Goal: Information Seeking & Learning: Learn about a topic

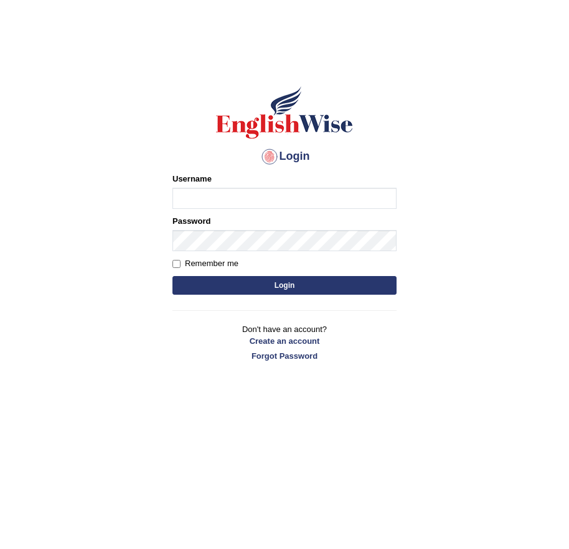
click at [275, 203] on input "Username" at bounding box center [284, 198] width 224 height 21
type input "okyere"
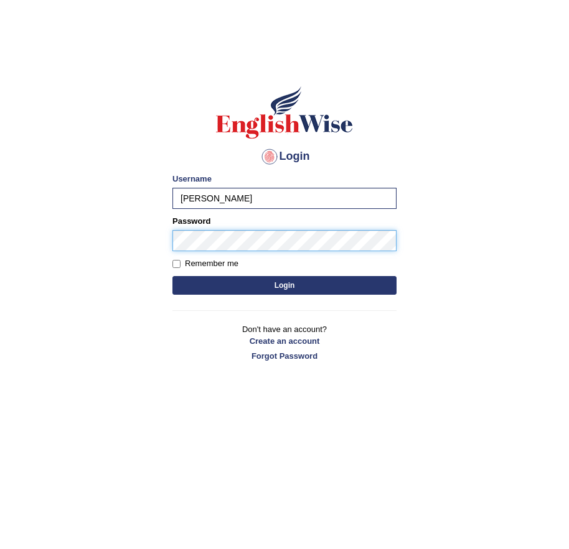
click at [172, 276] on button "Login" at bounding box center [284, 285] width 224 height 19
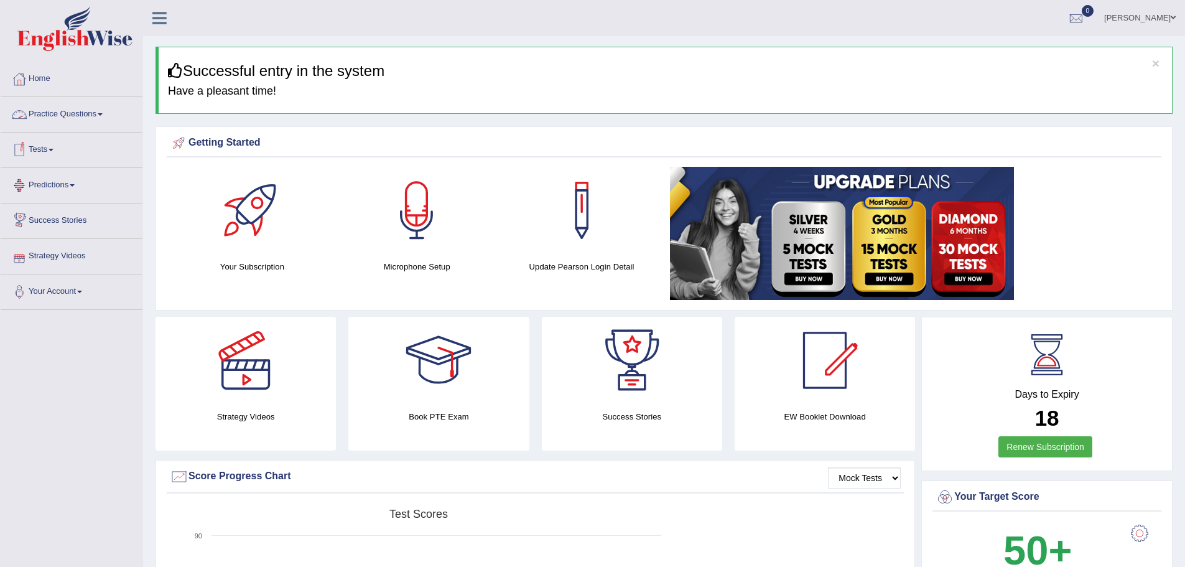
click at [105, 113] on link "Practice Questions" at bounding box center [72, 112] width 142 height 31
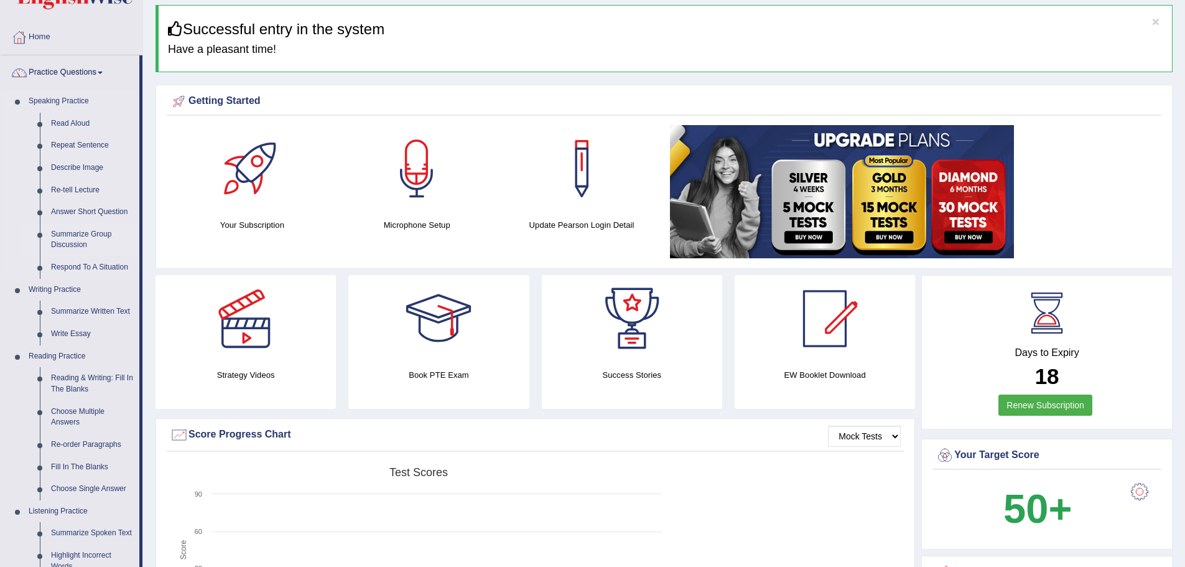
scroll to position [62, 0]
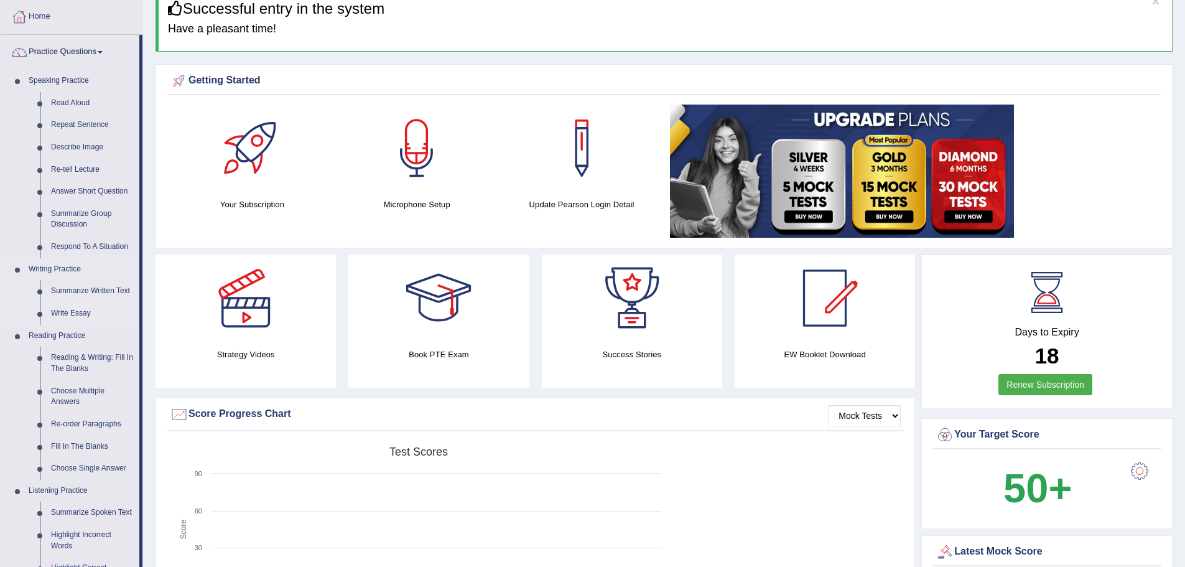
click at [83, 314] on link "Write Essay" at bounding box center [92, 313] width 94 height 22
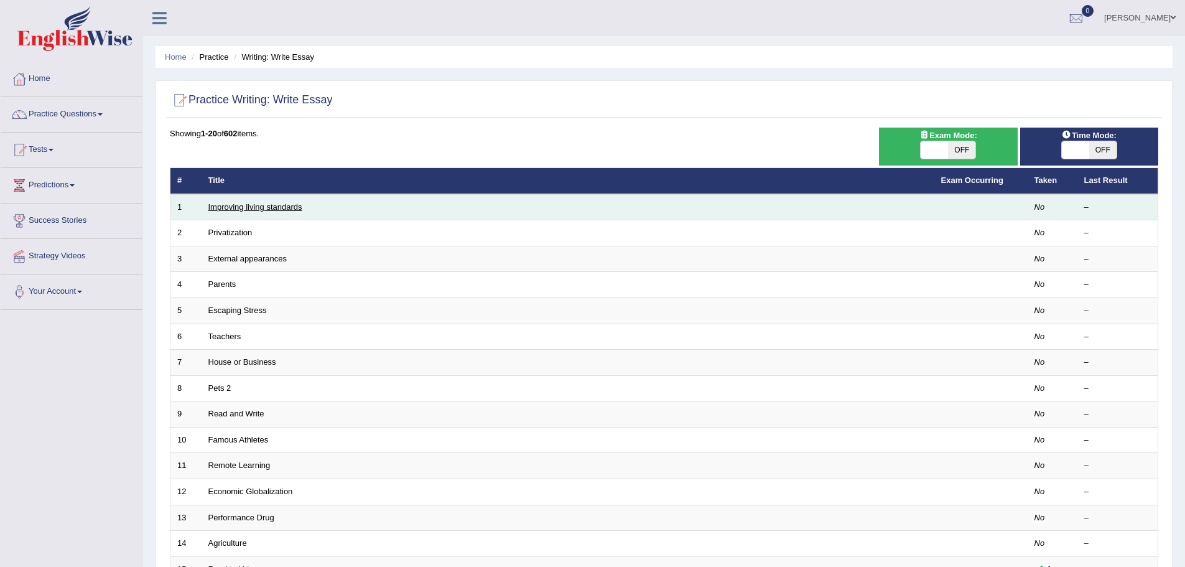
click at [255, 208] on link "Improving living standards" at bounding box center [255, 206] width 94 height 9
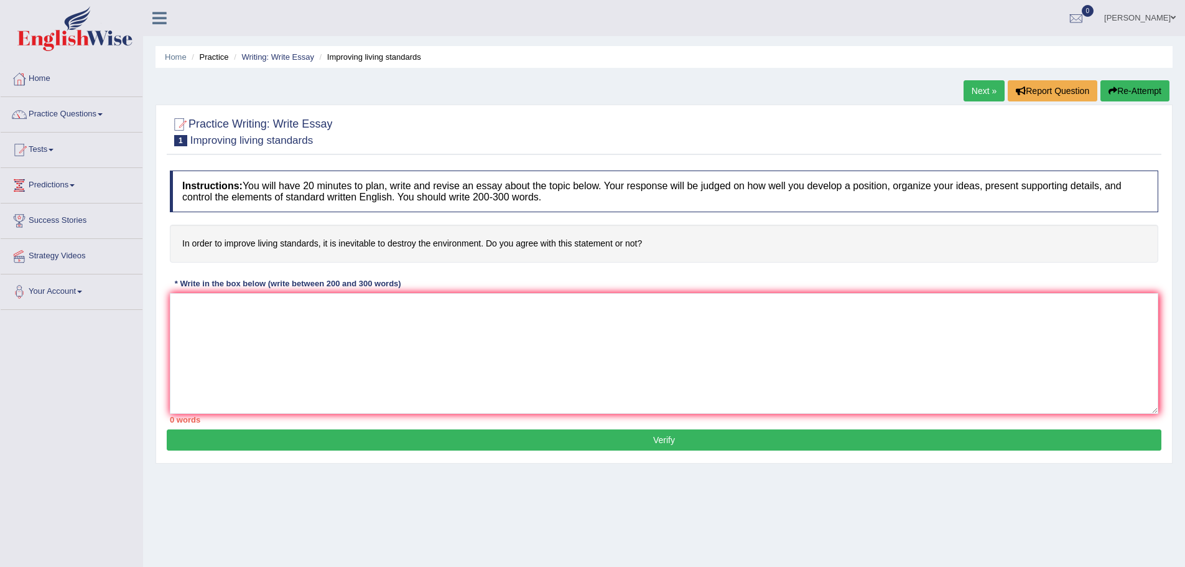
click at [983, 88] on link "Next »" at bounding box center [984, 90] width 41 height 21
click at [986, 92] on link "Next »" at bounding box center [984, 90] width 41 height 21
click at [983, 90] on link "Next »" at bounding box center [984, 90] width 41 height 21
click at [1175, 16] on span at bounding box center [1173, 18] width 5 height 8
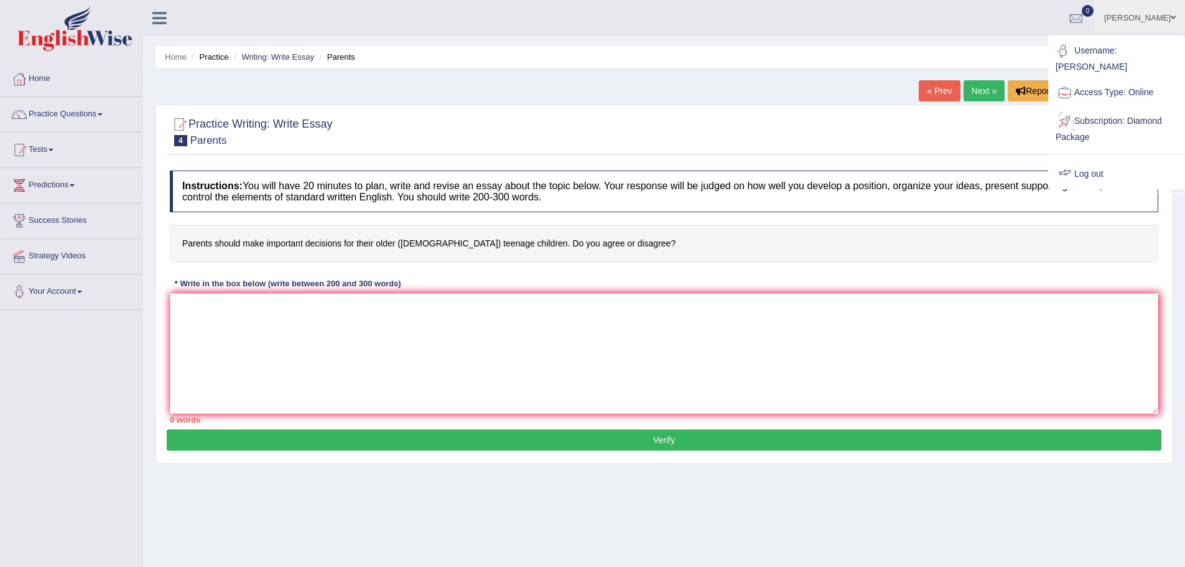
click at [1085, 161] on link "Log out" at bounding box center [1117, 174] width 134 height 29
